Goal: Information Seeking & Learning: Learn about a topic

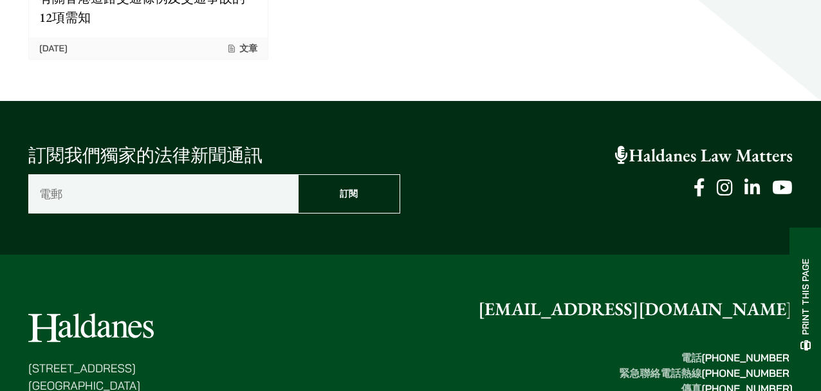
scroll to position [1340, 0]
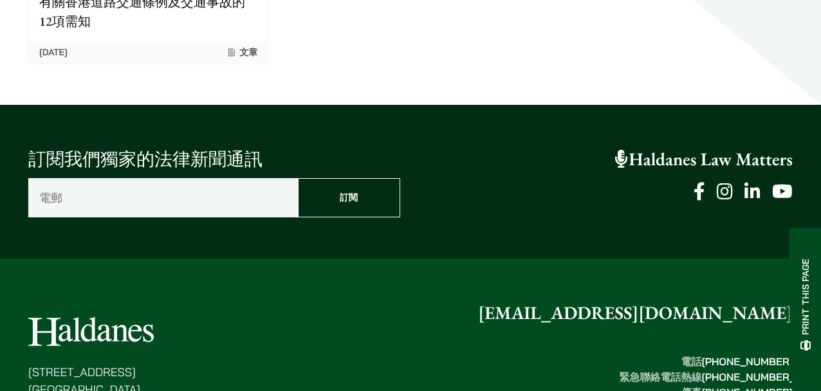
drag, startPoint x: 278, startPoint y: 193, endPoint x: 367, endPoint y: 189, distance: 88.9
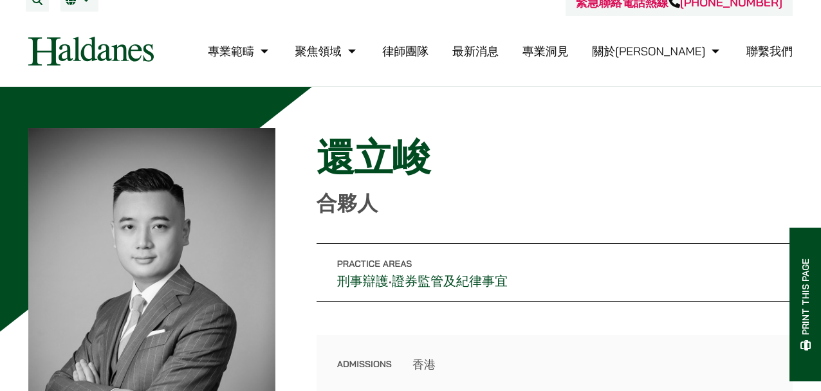
scroll to position [0, 0]
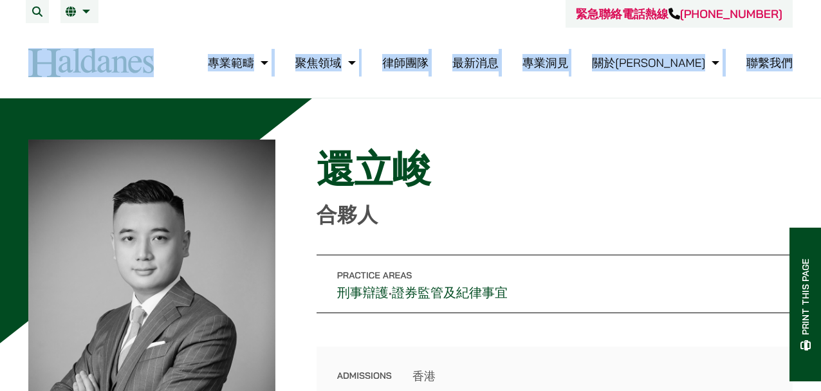
drag, startPoint x: 151, startPoint y: 73, endPoint x: 67, endPoint y: 69, distance: 84.3
click at [67, 69] on div "專業範疇 反壟斷和競爭法 民事訴訟及爭議解決 公司及商業業務 刑事辯護 欺詐、資產追踪和追討 知識產權 婚姻及家事法 傳媒、娛樂及體育事務 私人客戶 物業及物…" at bounding box center [410, 62] width 786 height 29
click at [55, 68] on img at bounding box center [90, 62] width 125 height 29
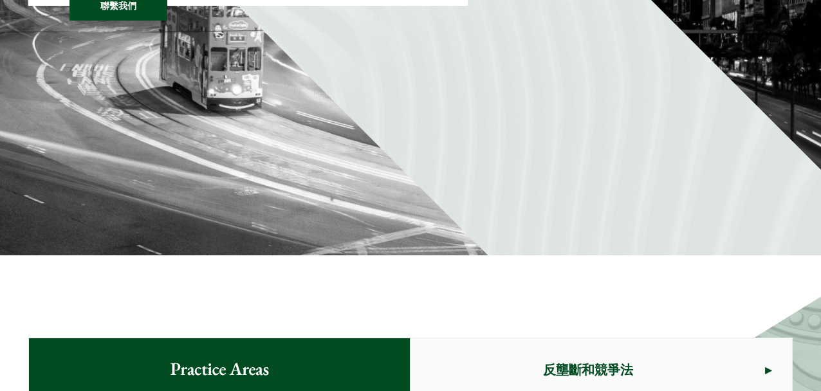
scroll to position [450, 0]
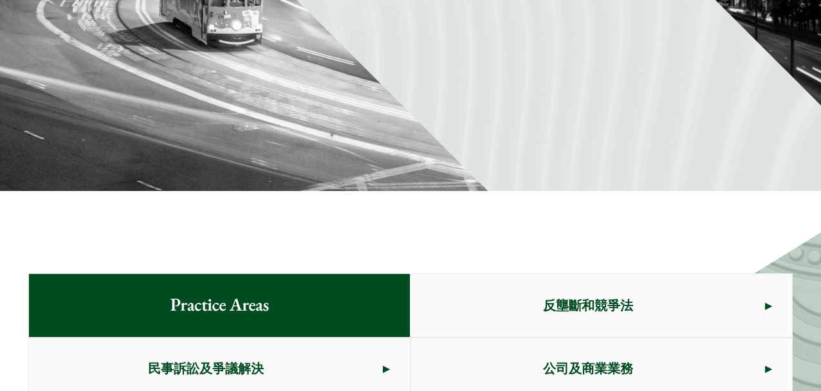
click at [292, 338] on span "民事訴訟及爭議解決" at bounding box center [206, 368] width 354 height 60
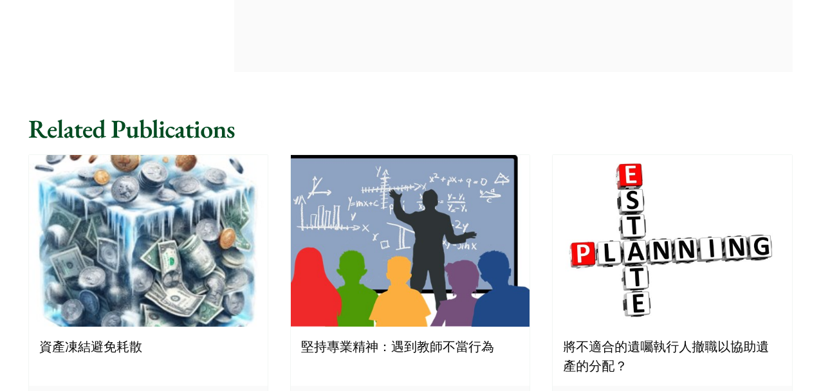
scroll to position [1737, 0]
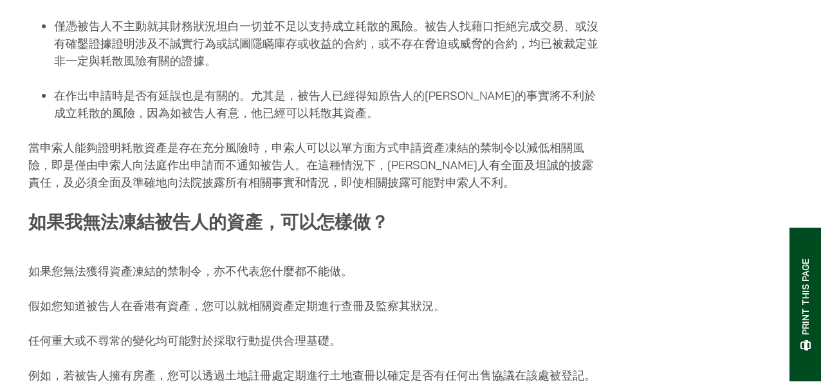
scroll to position [1415, 0]
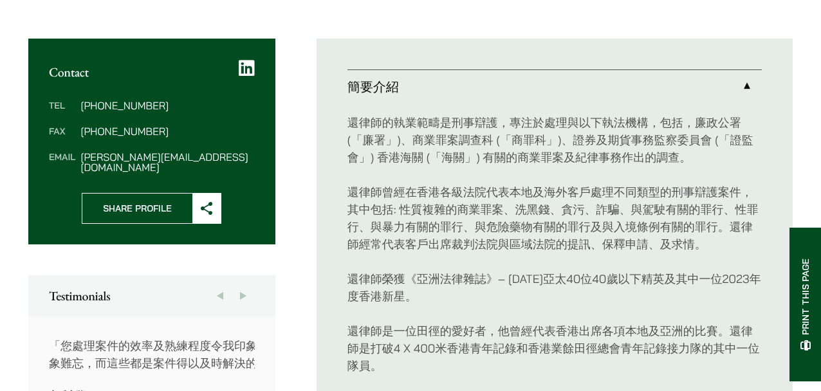
scroll to position [643, 0]
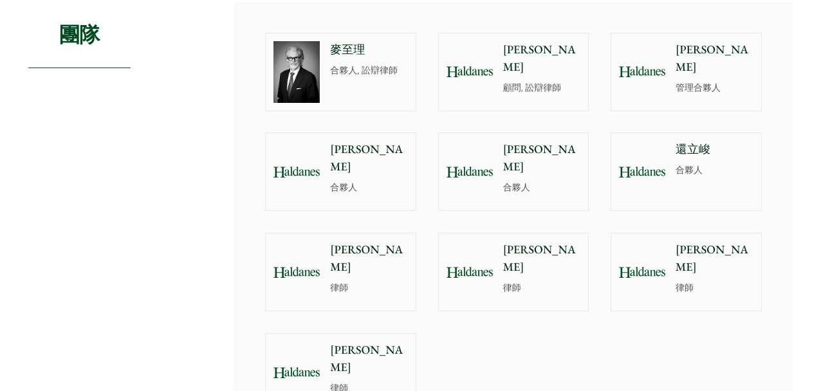
scroll to position [1239, 0]
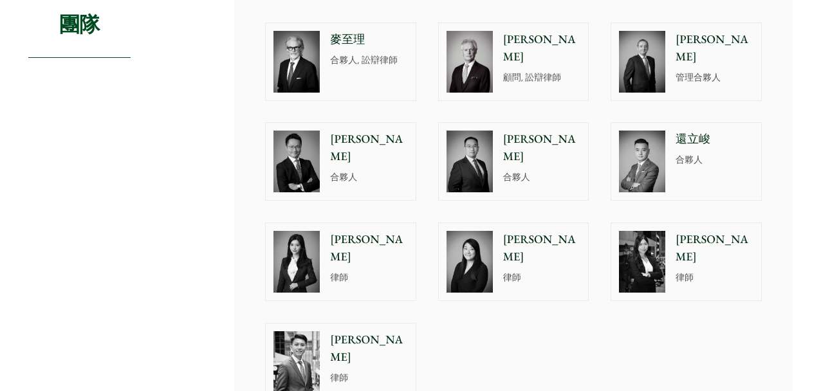
click at [49, 218] on div "Home » Practice Areas » 刑事辯護 刑事辯護 Share 概述 何敦律師行作為香港最著名的刑事訴訟律師行，專門處理刑事訴訟案件已有50年…" at bounding box center [410, 123] width 811 height 2469
